Goal: Transaction & Acquisition: Purchase product/service

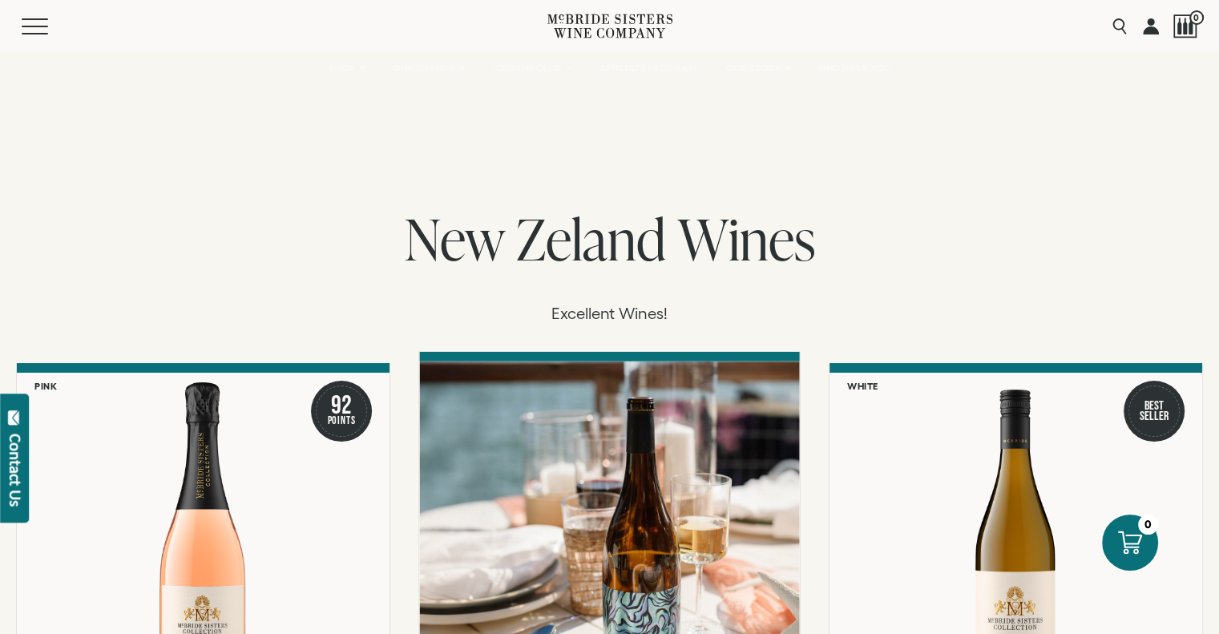
scroll to position [401, 0]
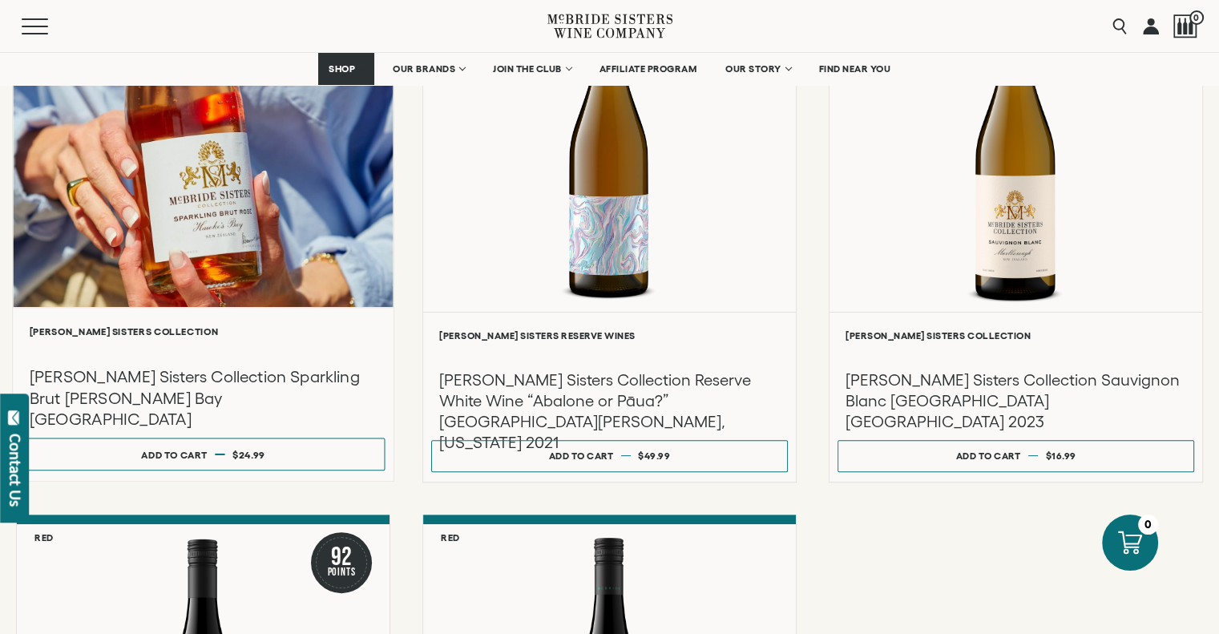
click at [195, 173] on div at bounding box center [203, 135] width 380 height 341
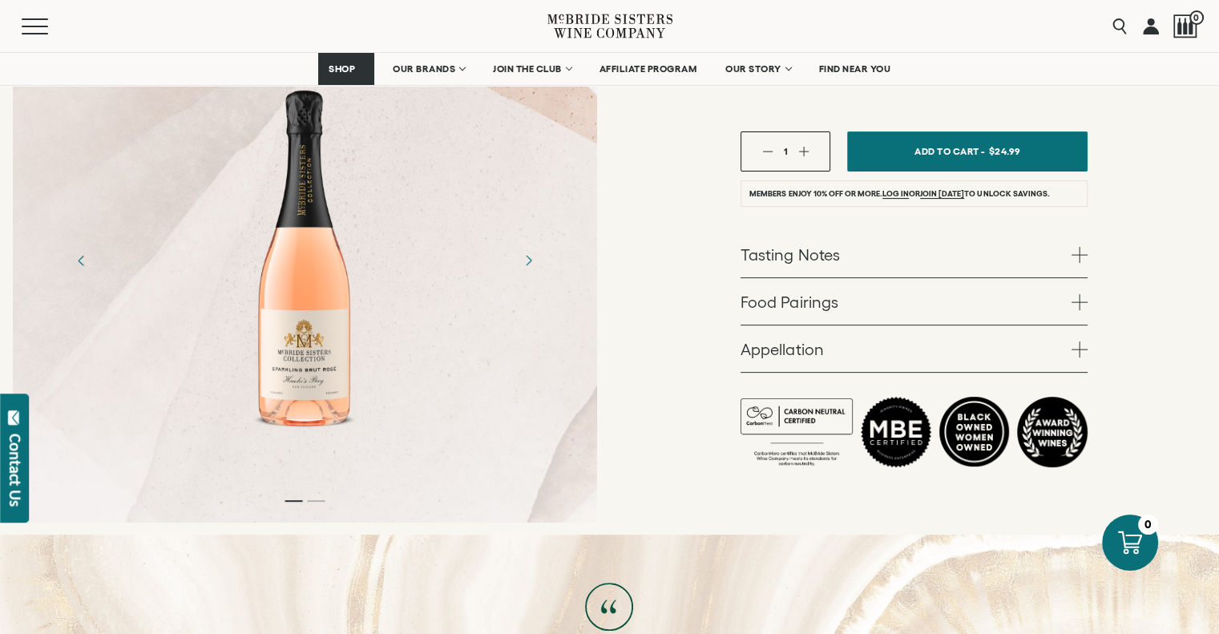
scroll to position [321, 0]
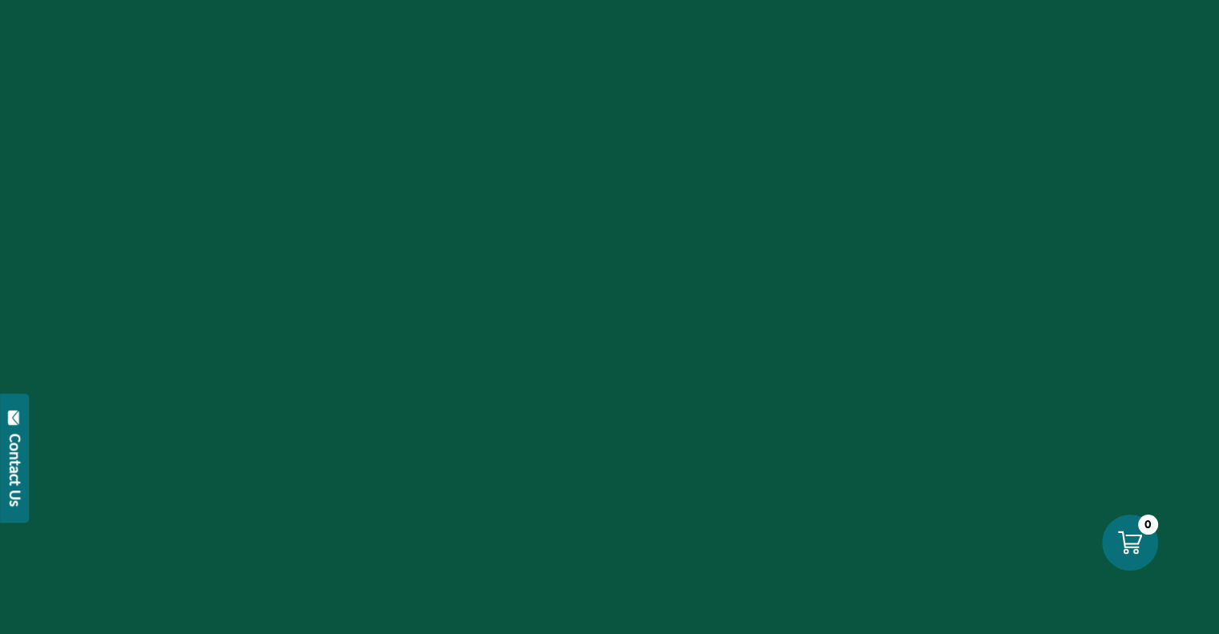
scroll to position [401, 0]
